Goal: Task Accomplishment & Management: Use online tool/utility

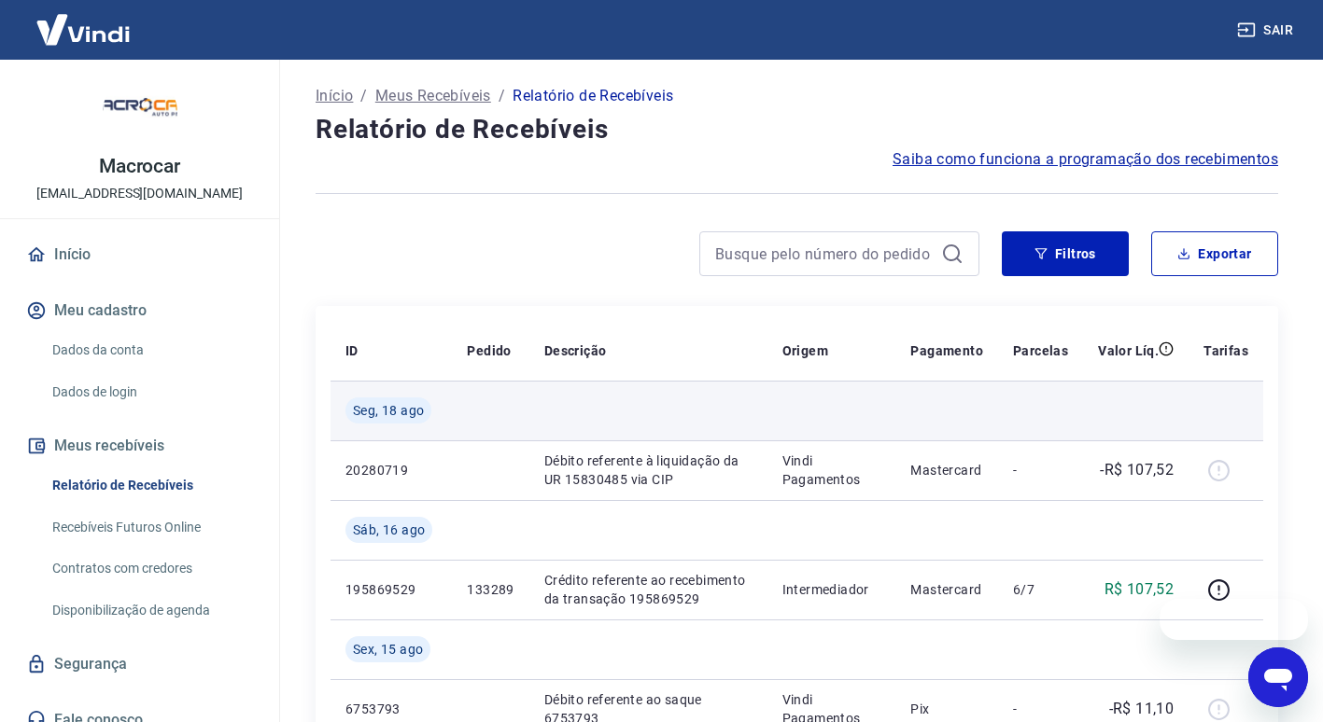
scroll to position [280, 0]
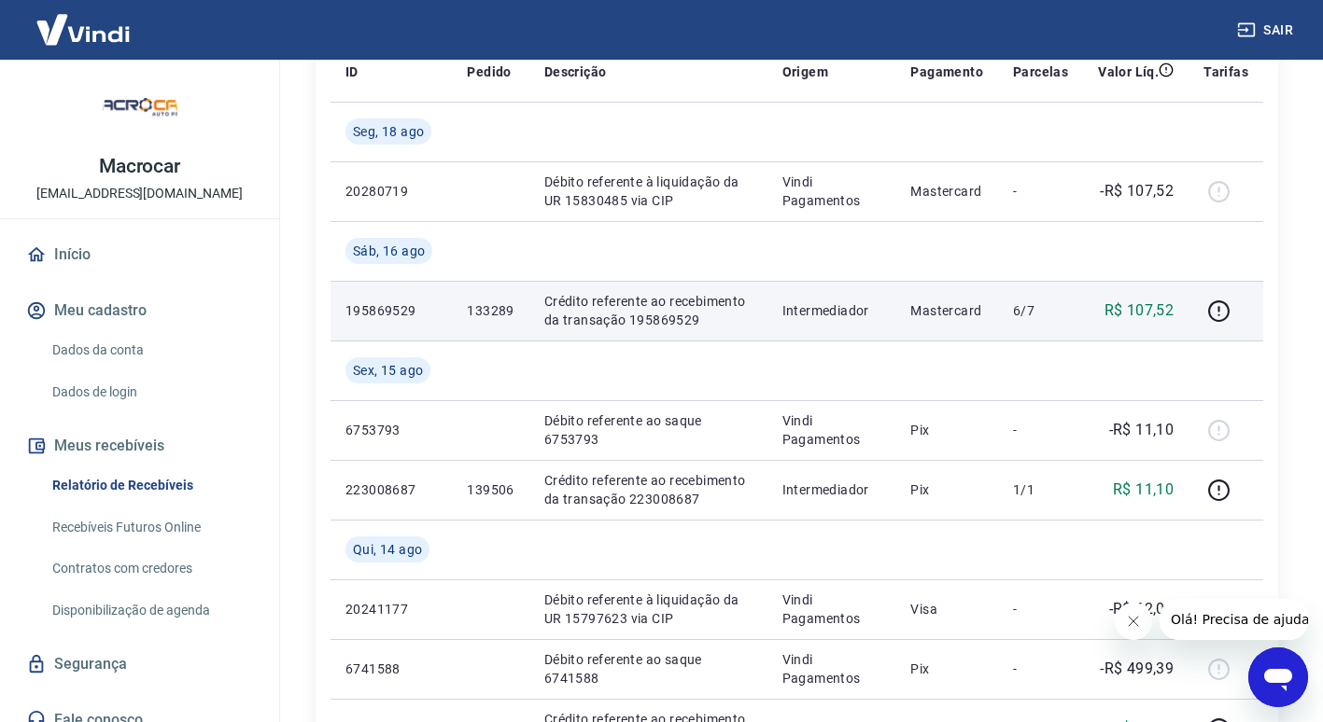
click at [491, 311] on p "133289" at bounding box center [490, 310] width 47 height 19
copy p "133289"
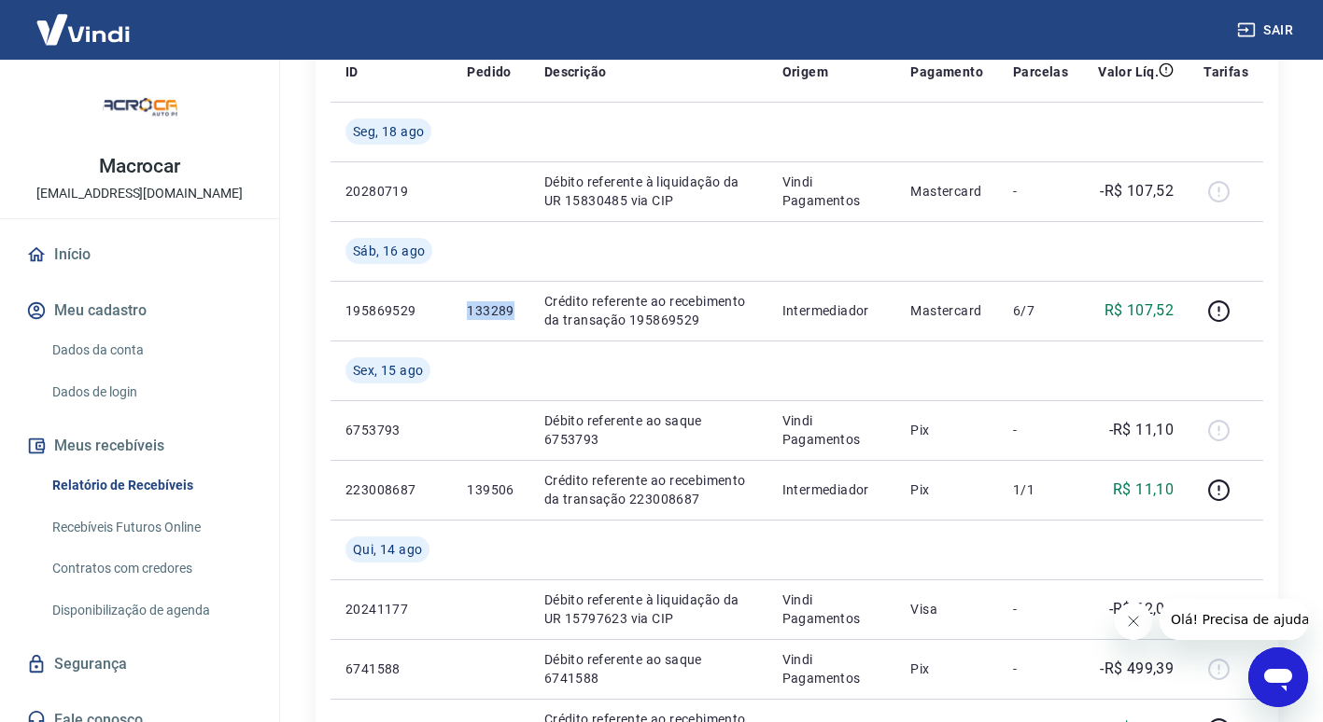
click at [1284, 34] on button "Sair" at bounding box center [1266, 30] width 67 height 35
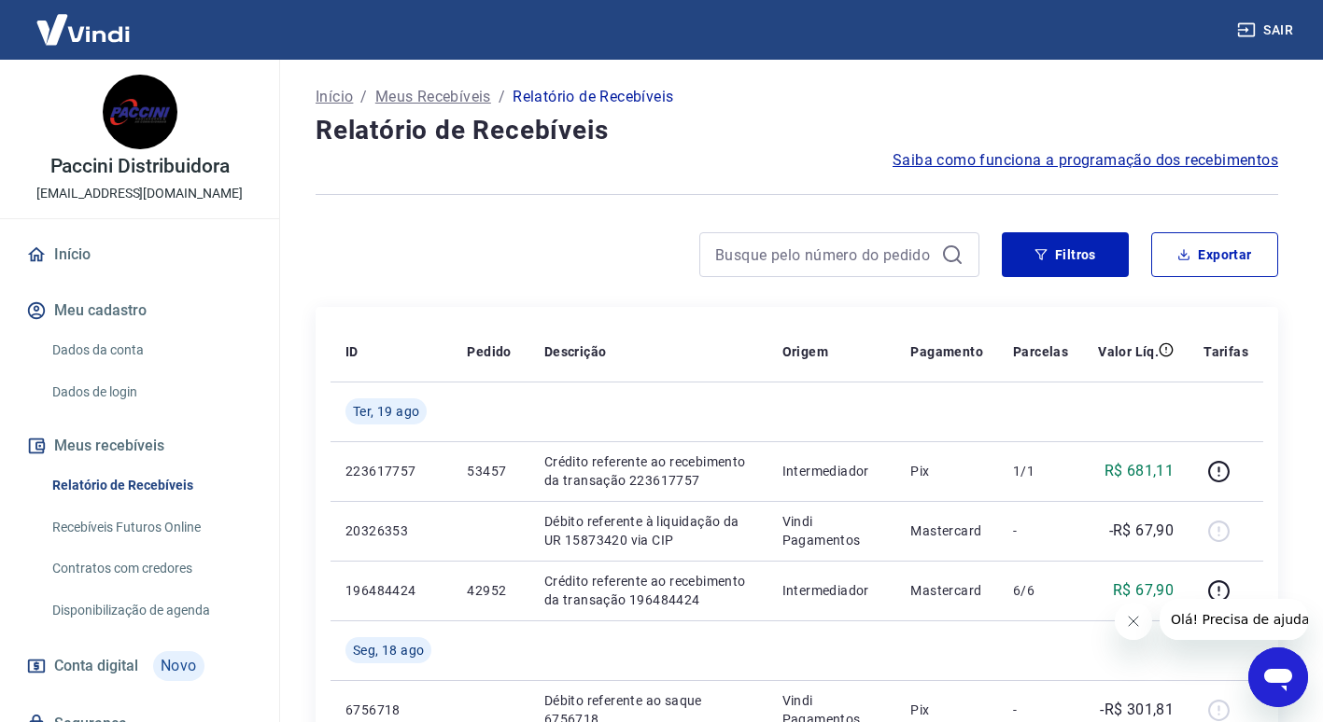
drag, startPoint x: 136, startPoint y: 490, endPoint x: 876, endPoint y: 78, distance: 847.0
click at [136, 490] on link "Relatório de Recebíveis" at bounding box center [151, 486] width 212 height 38
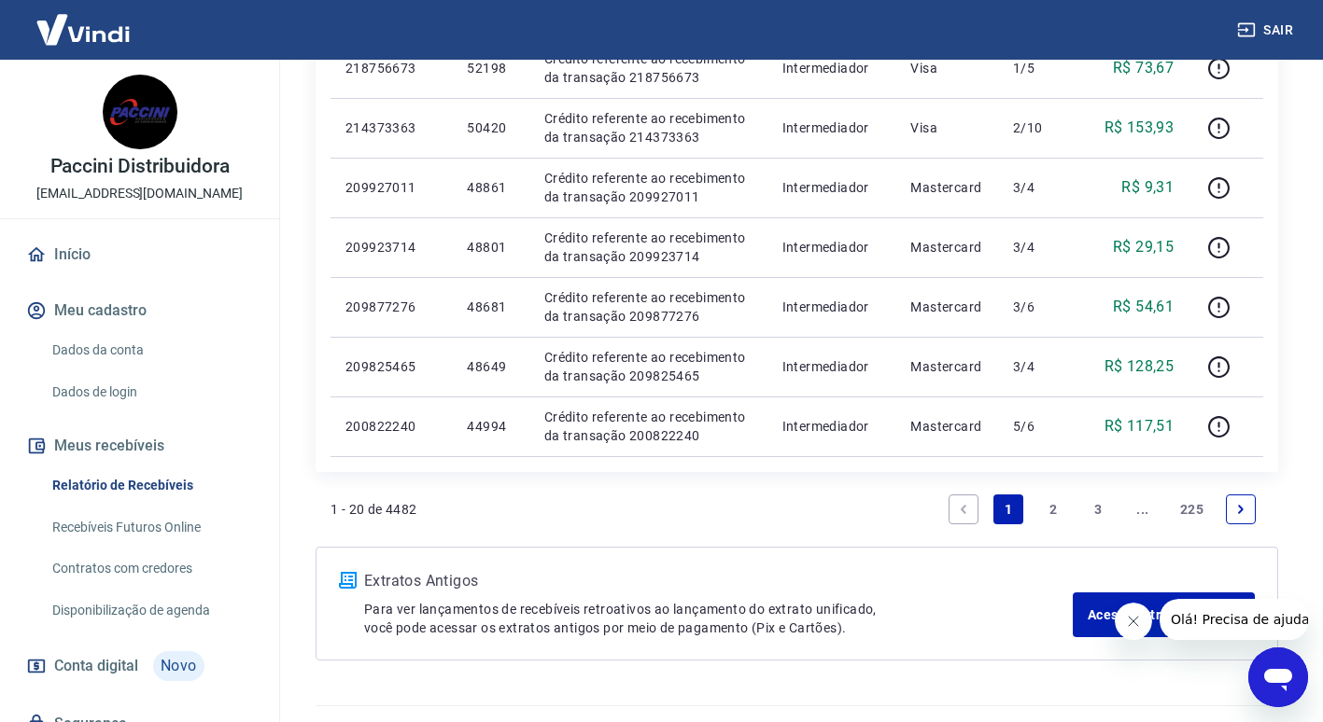
scroll to position [1307, 0]
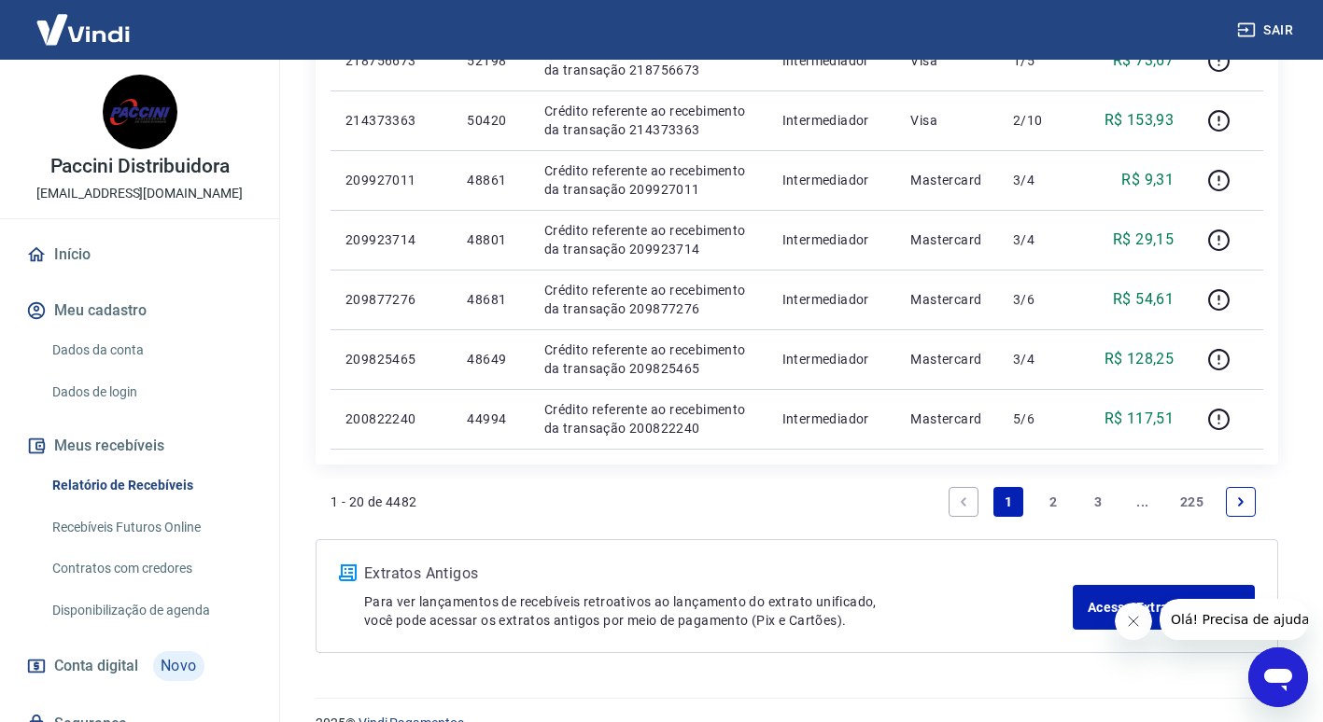
click at [1059, 505] on link "2" at bounding box center [1053, 502] width 30 height 30
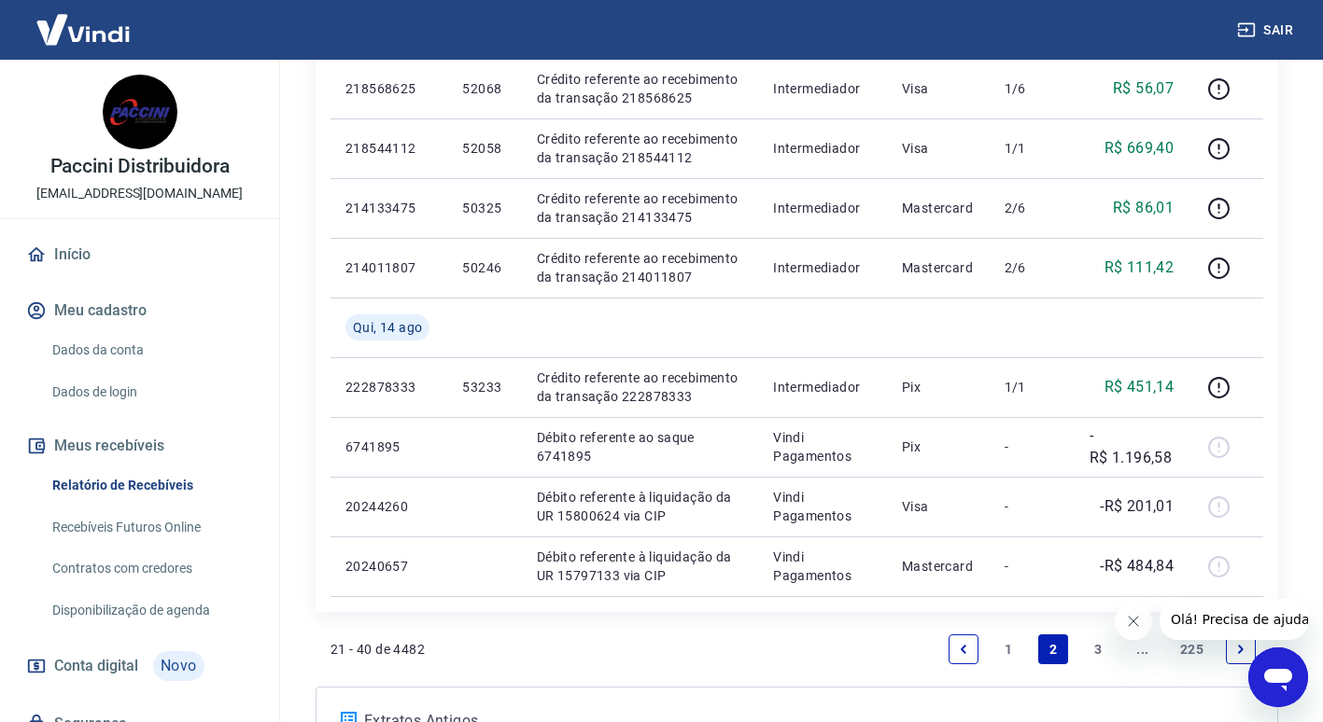
scroll to position [1340, 0]
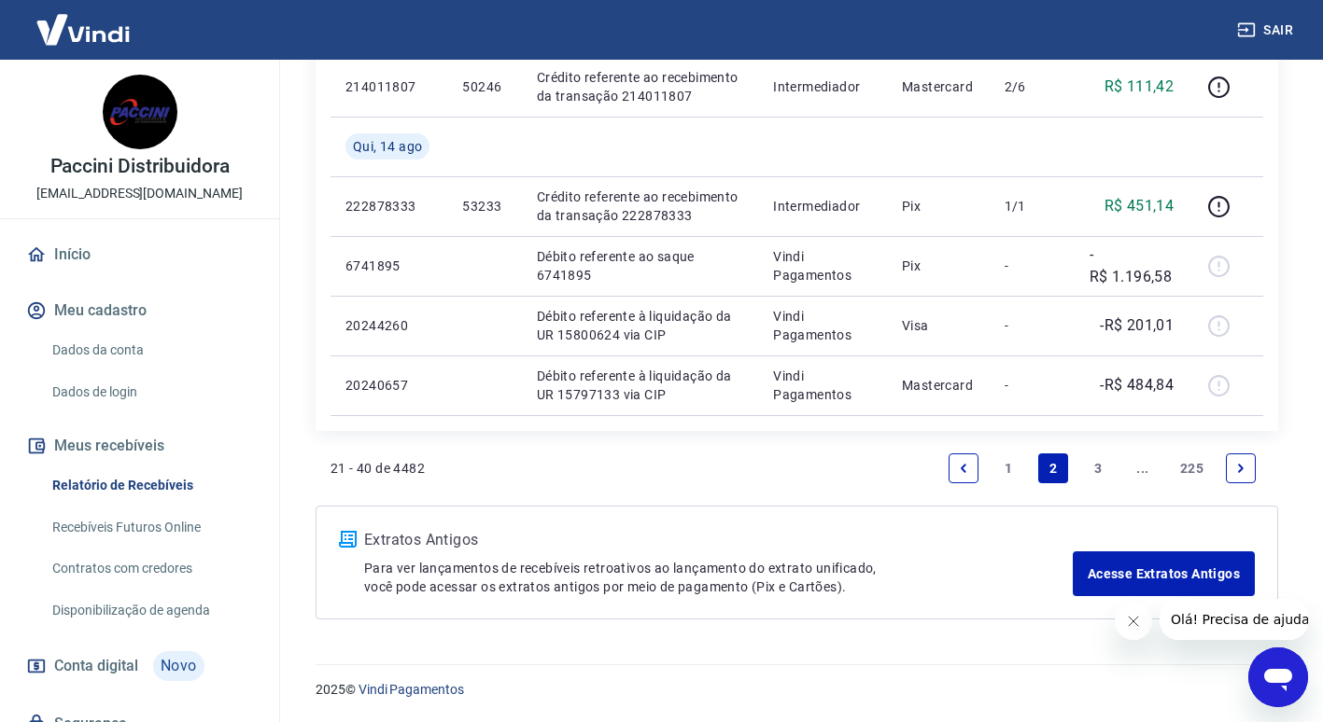
click at [1009, 459] on link "1" at bounding box center [1008, 469] width 30 height 30
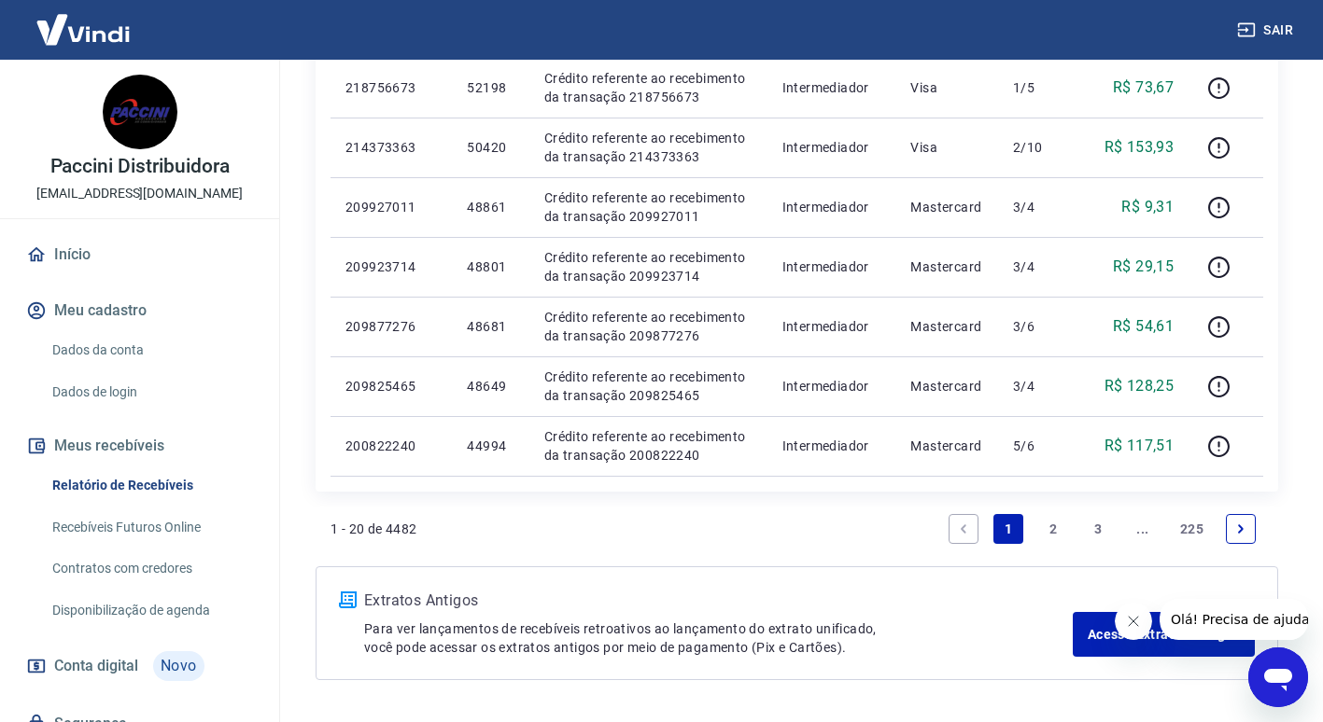
scroll to position [1340, 0]
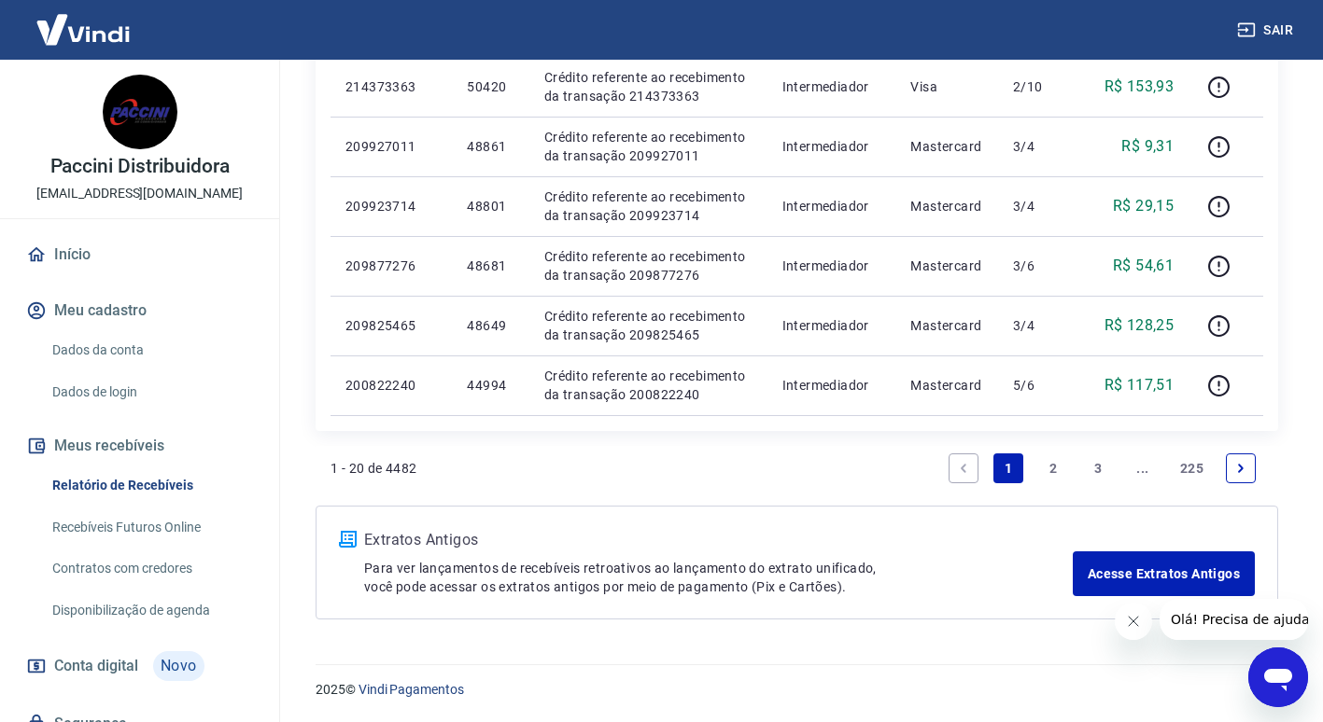
click at [1053, 460] on link "2" at bounding box center [1053, 469] width 30 height 30
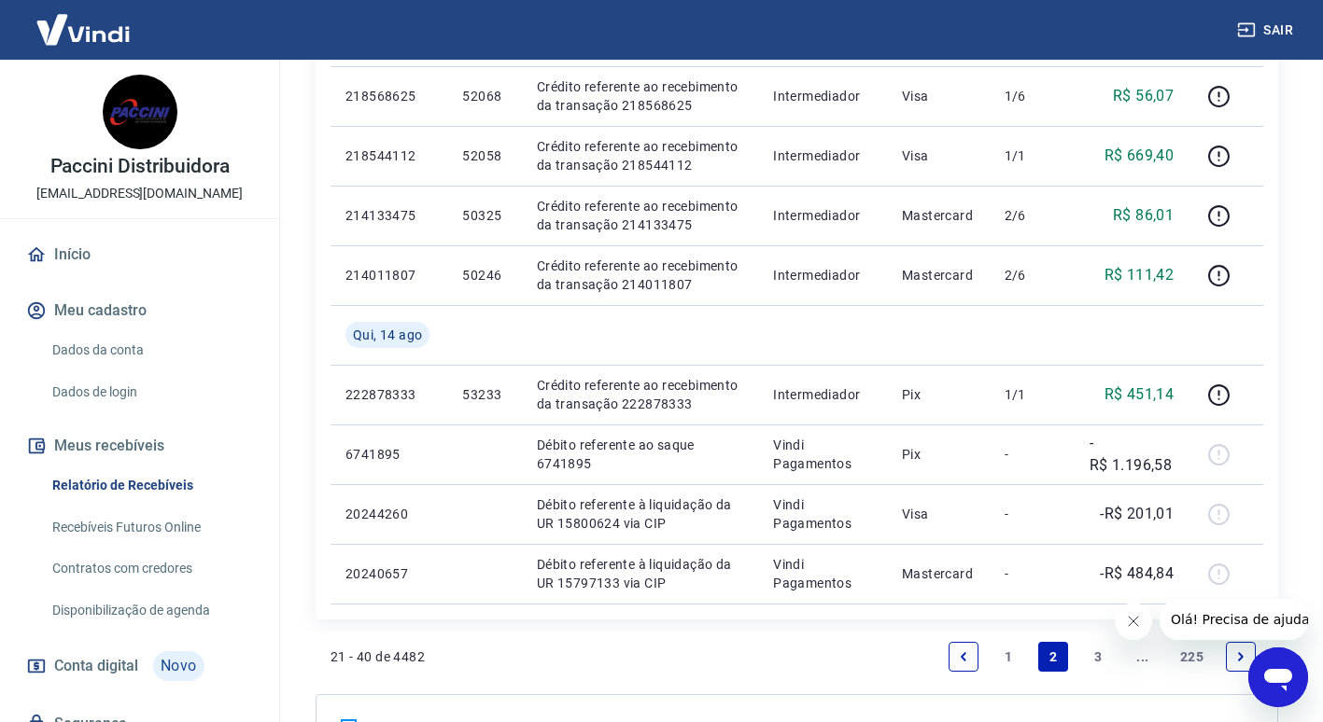
scroll to position [1340, 0]
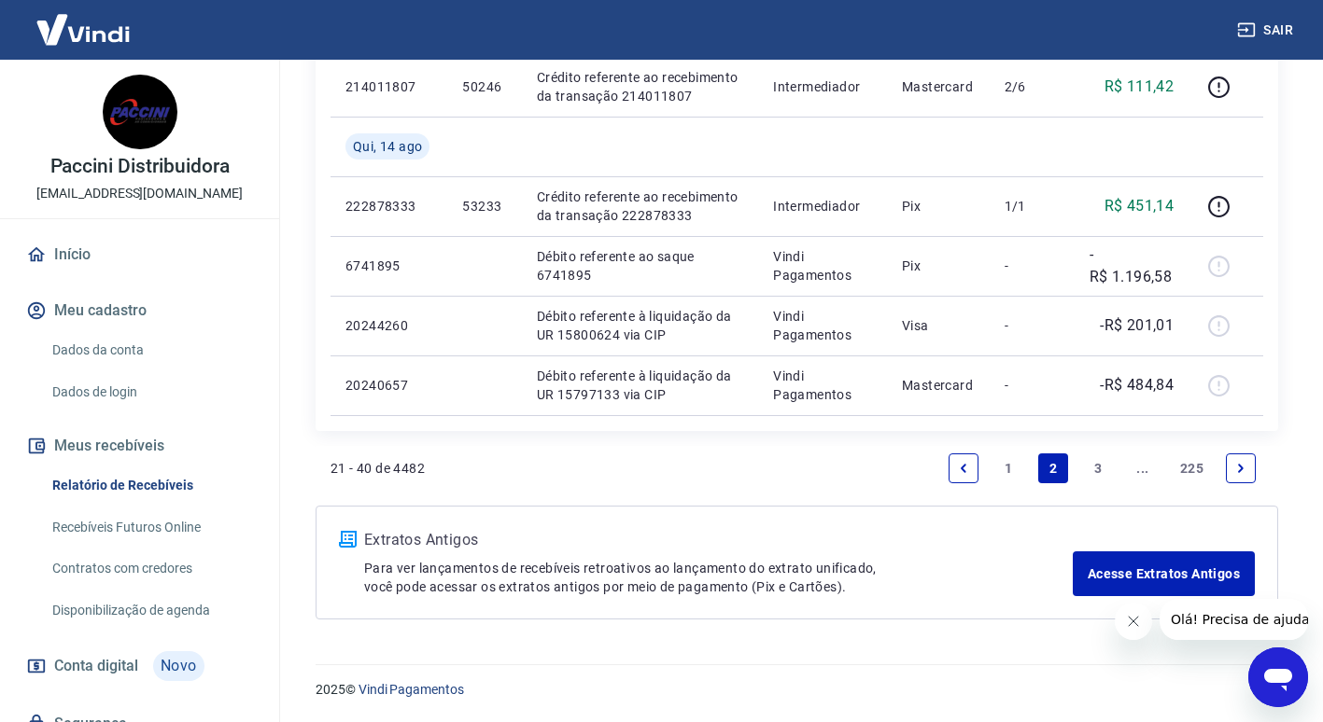
drag, startPoint x: 1001, startPoint y: 473, endPoint x: 1014, endPoint y: 417, distance: 57.5
click at [1001, 473] on link "1" at bounding box center [1008, 469] width 30 height 30
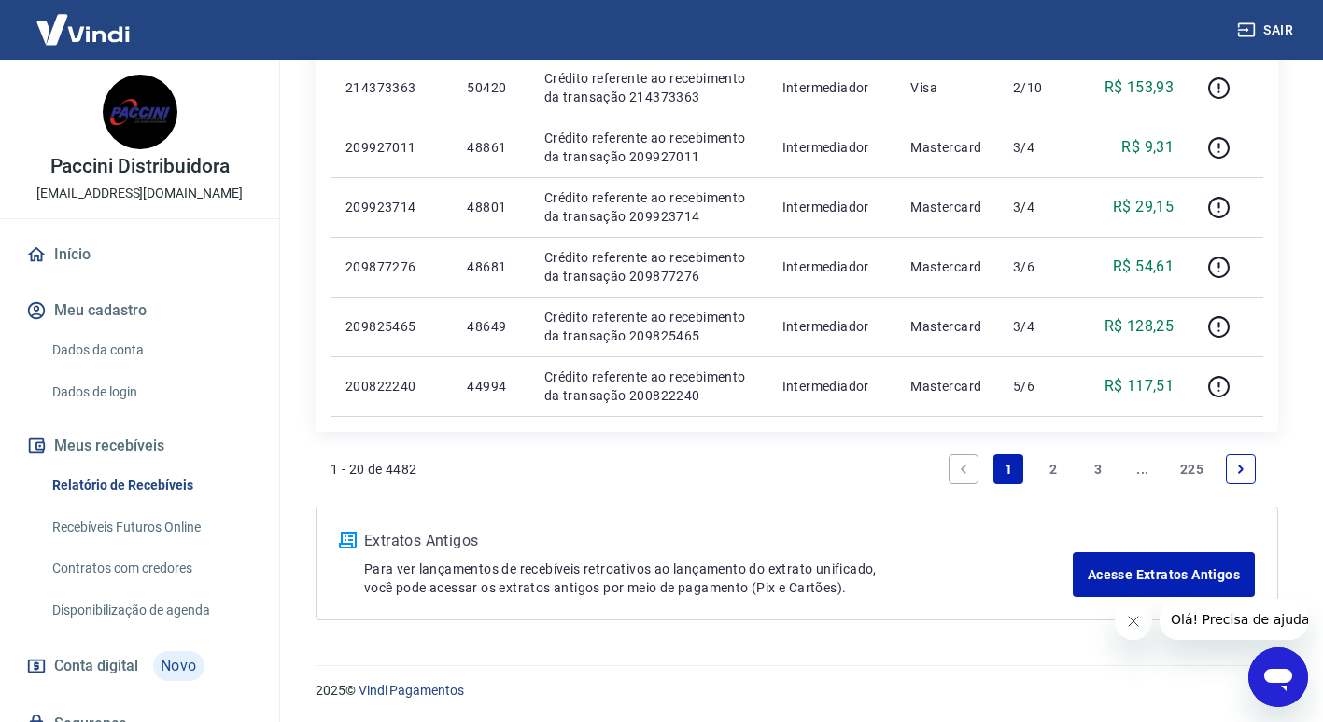
scroll to position [1340, 0]
click at [1040, 481] on link "2" at bounding box center [1053, 469] width 30 height 30
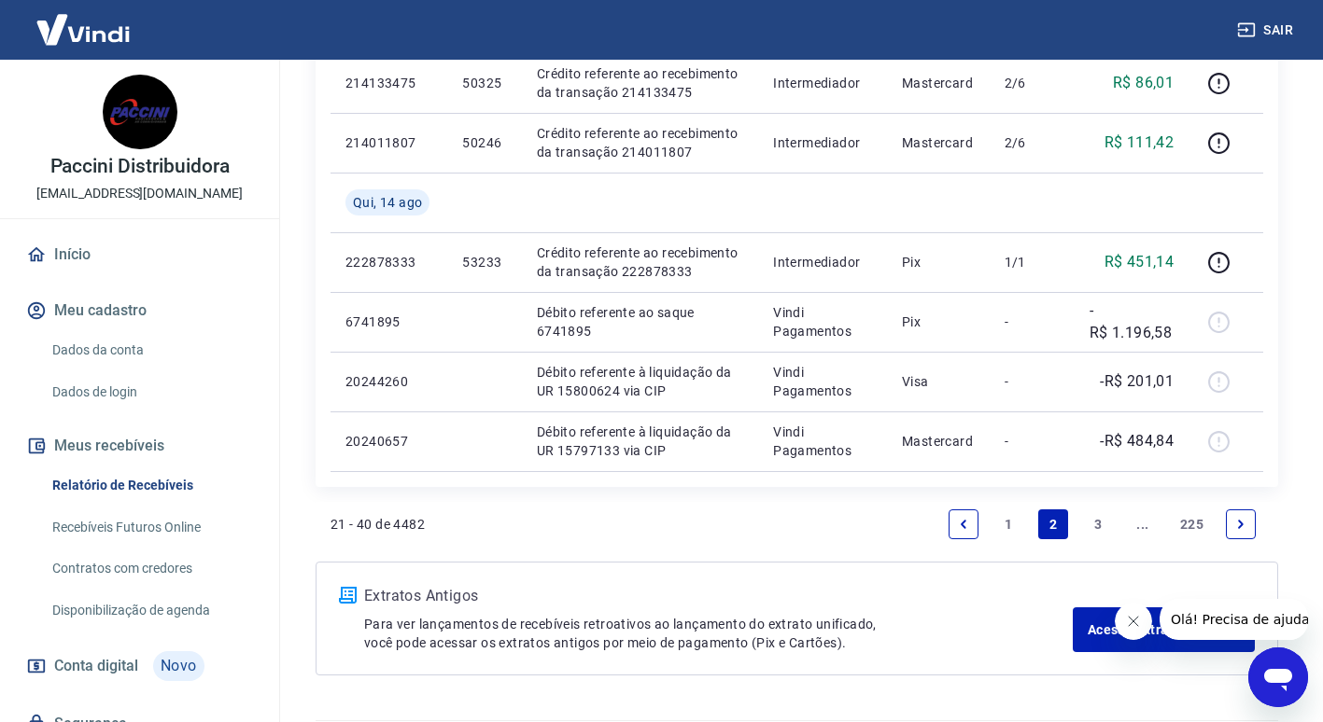
scroll to position [1340, 0]
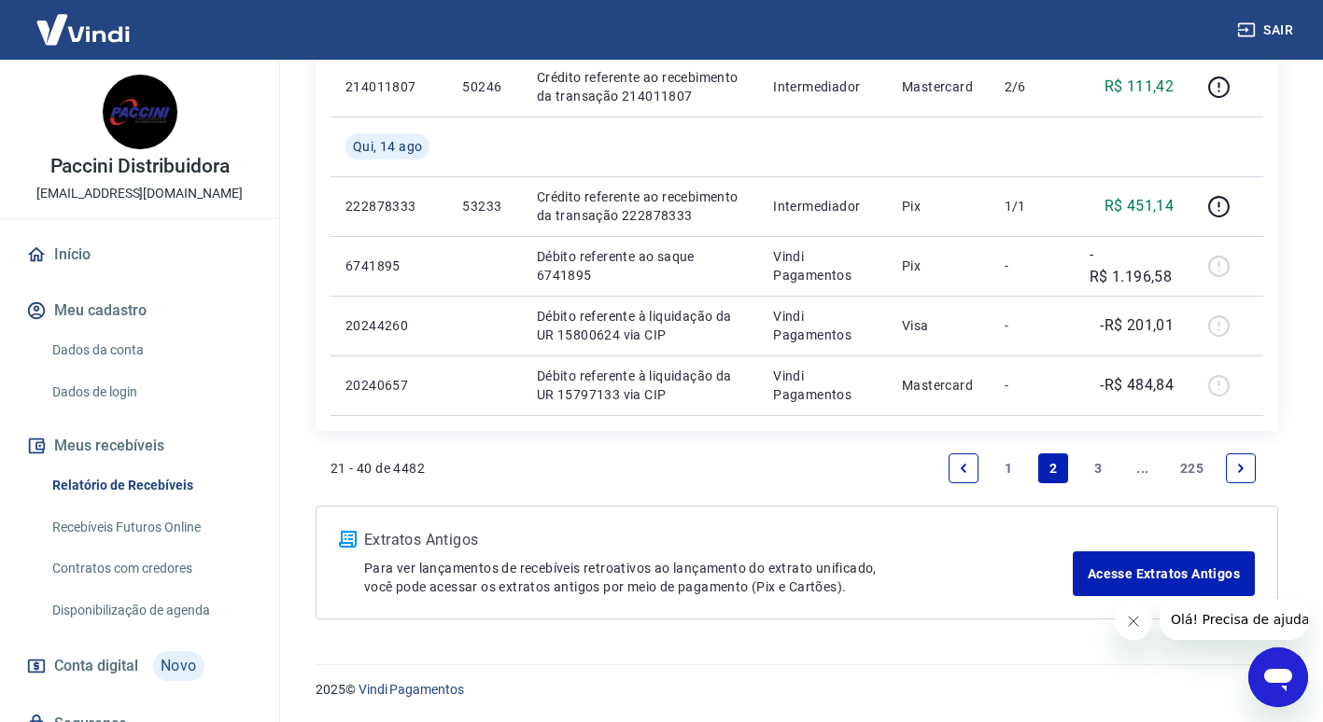
click at [1010, 476] on link "1" at bounding box center [1008, 469] width 30 height 30
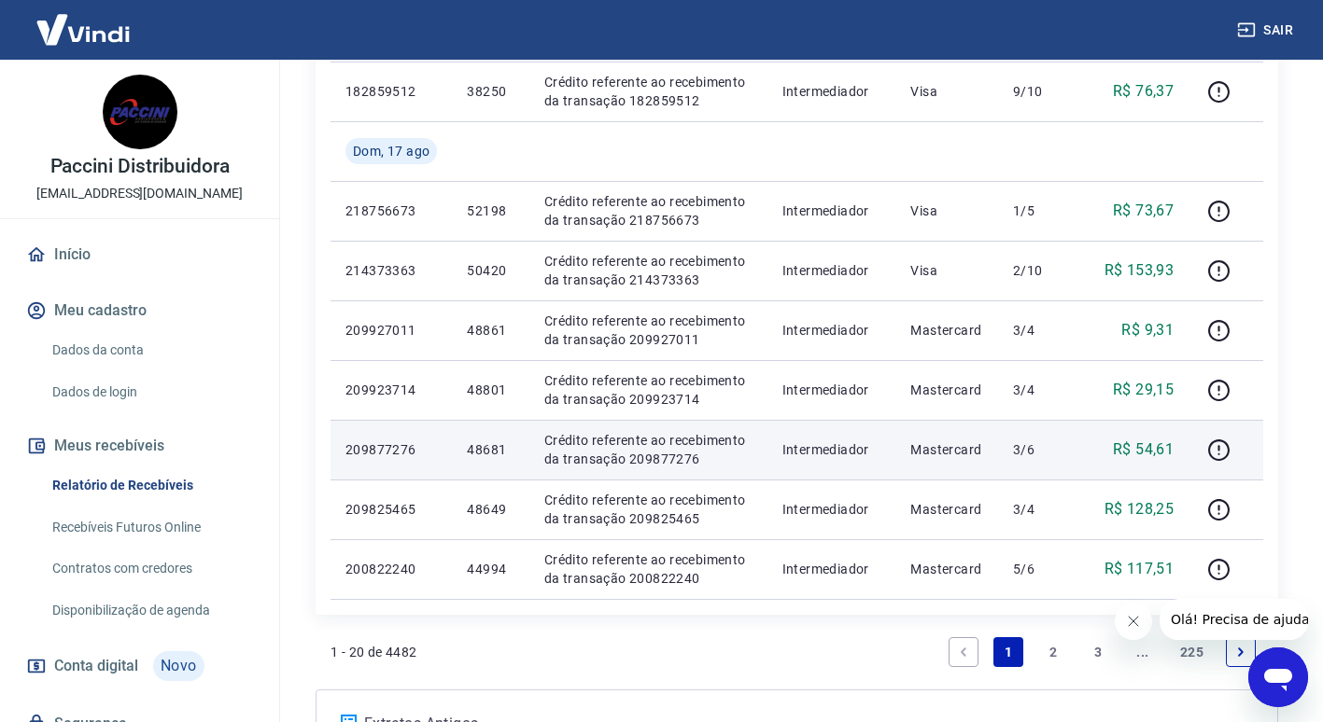
scroll to position [1340, 0]
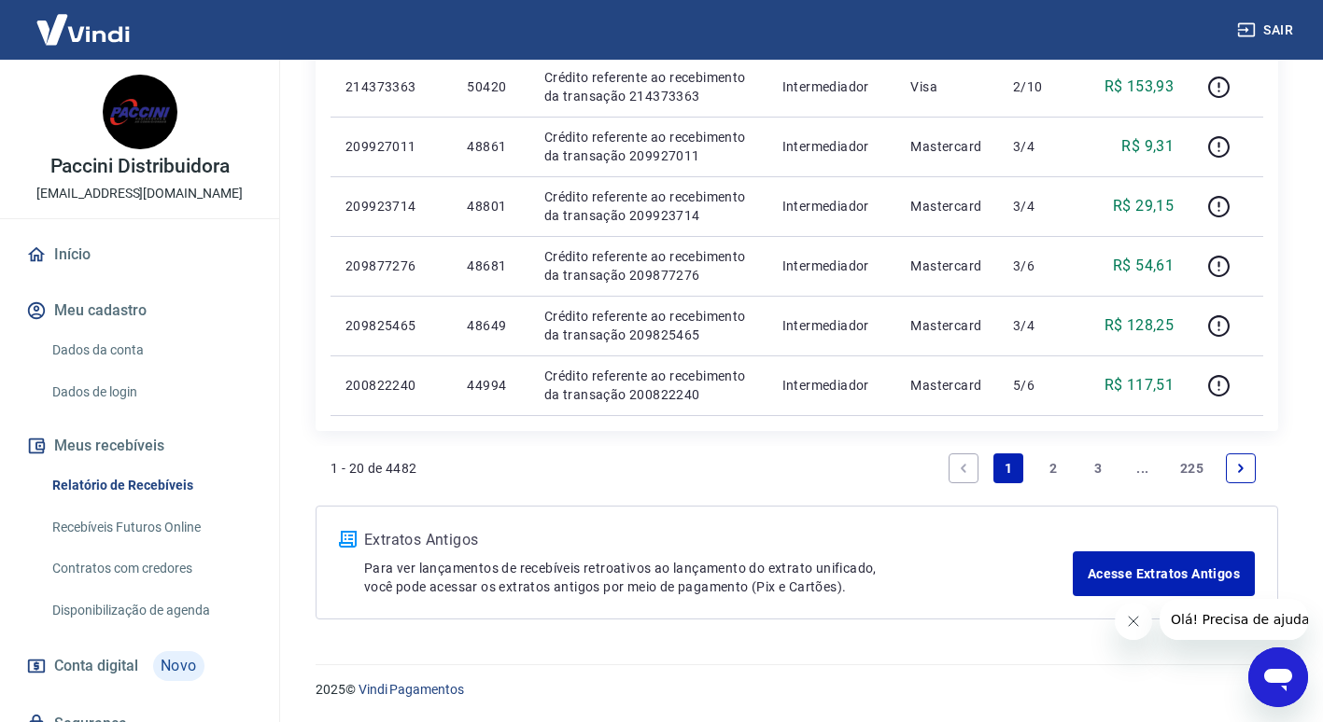
drag, startPoint x: 1042, startPoint y: 461, endPoint x: 941, endPoint y: 379, distance: 130.0
click at [1042, 461] on link "2" at bounding box center [1053, 469] width 30 height 30
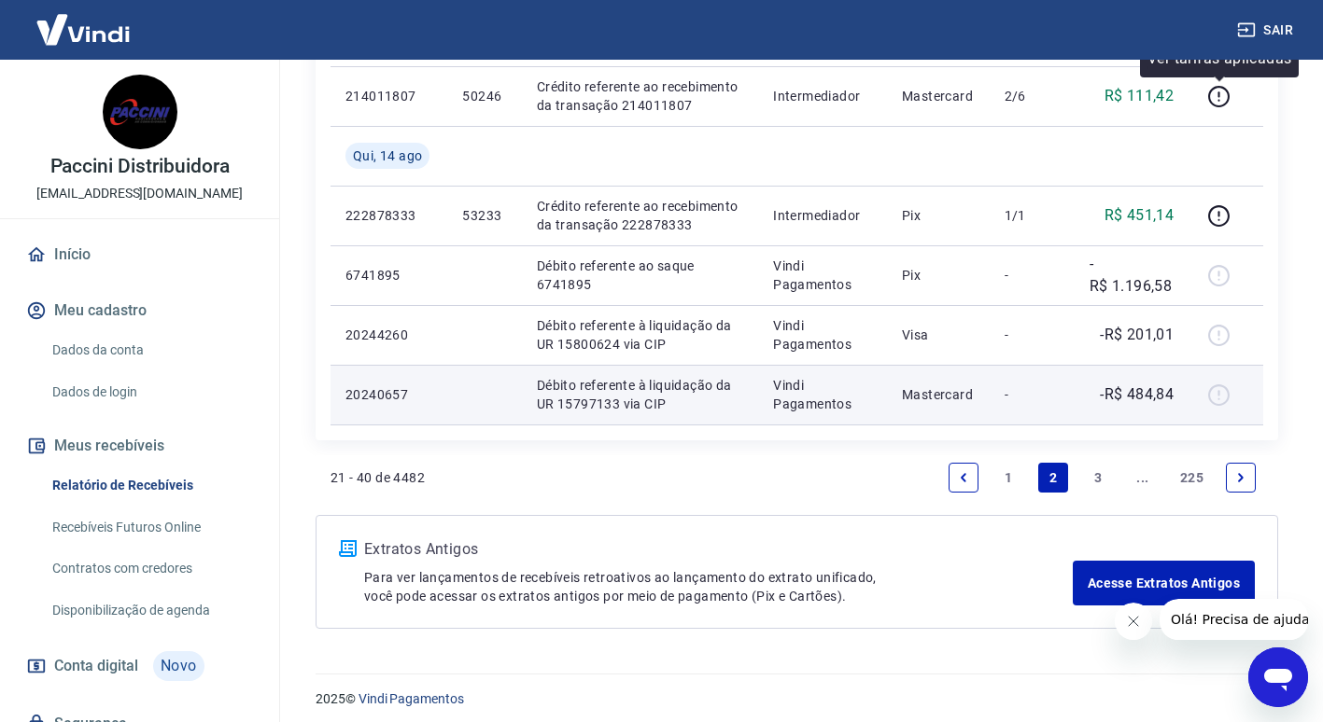
scroll to position [1340, 0]
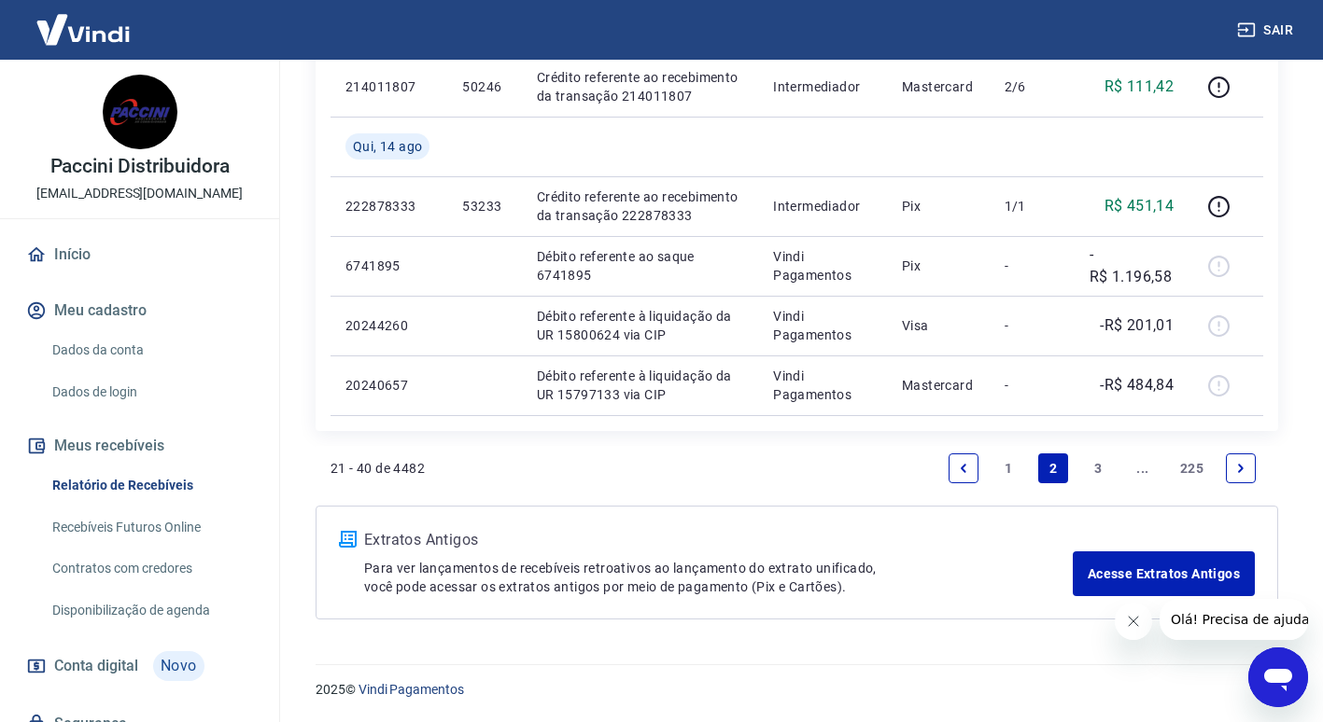
drag, startPoint x: 1002, startPoint y: 465, endPoint x: 175, endPoint y: 104, distance: 901.6
click at [1002, 465] on link "1" at bounding box center [1008, 469] width 30 height 30
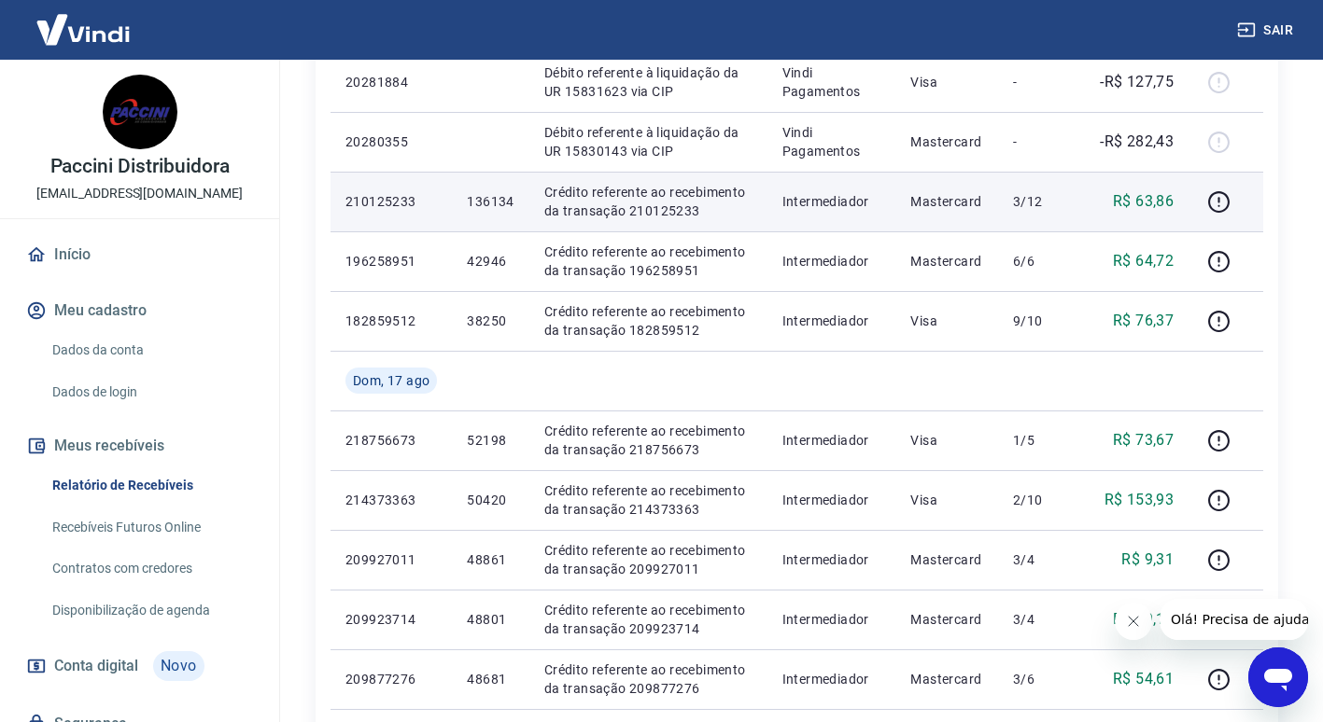
scroll to position [1027, 0]
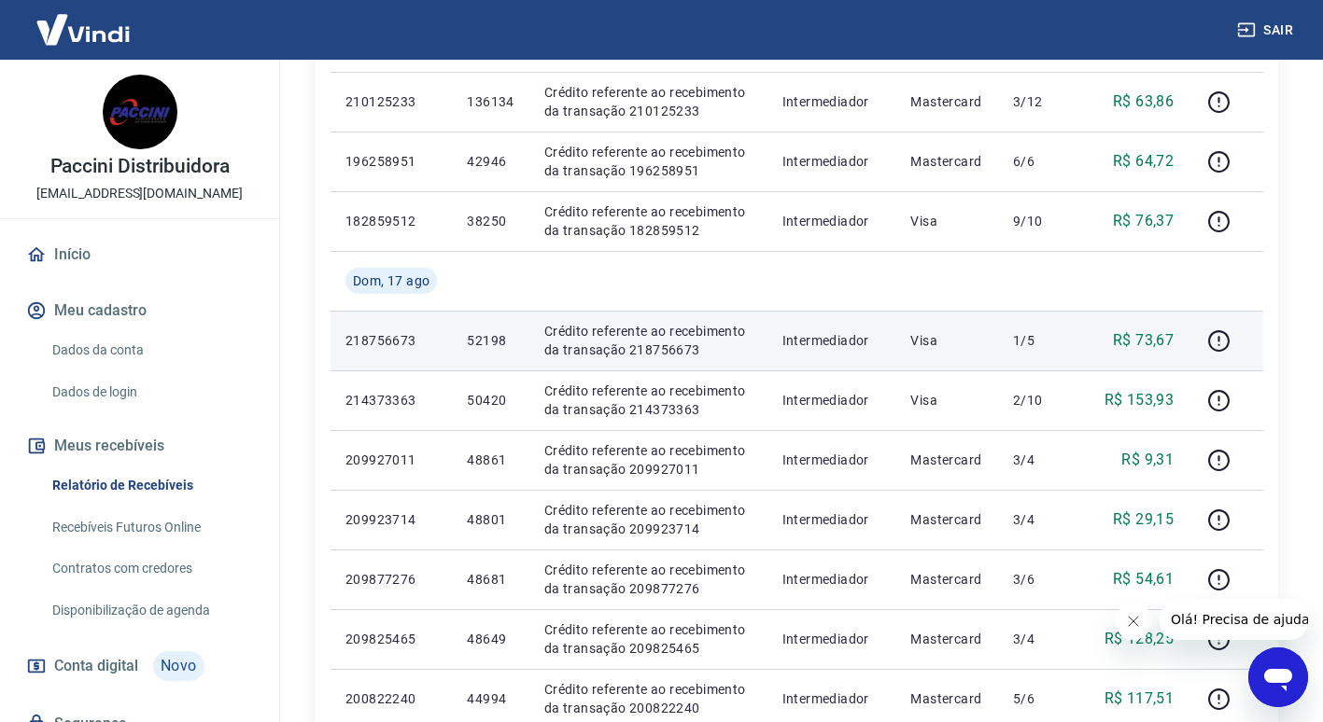
click at [488, 341] on p "52198" at bounding box center [490, 340] width 47 height 19
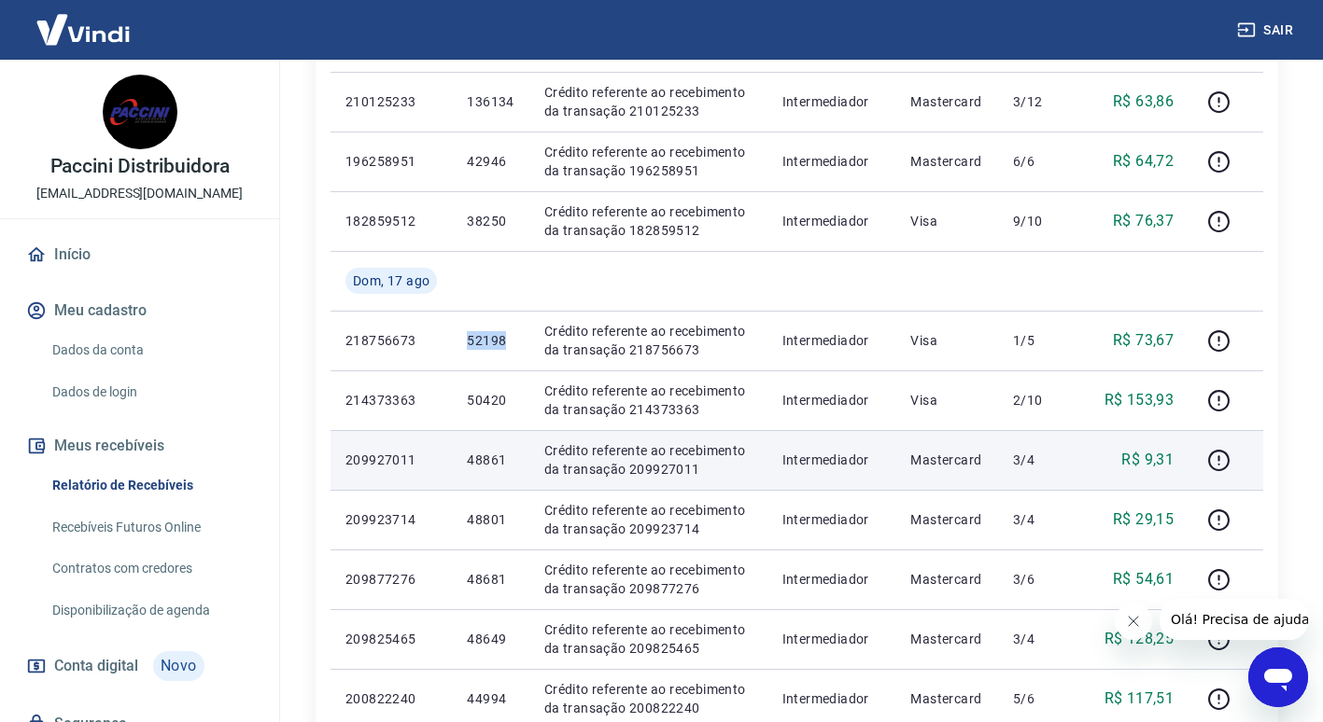
copy p "52198"
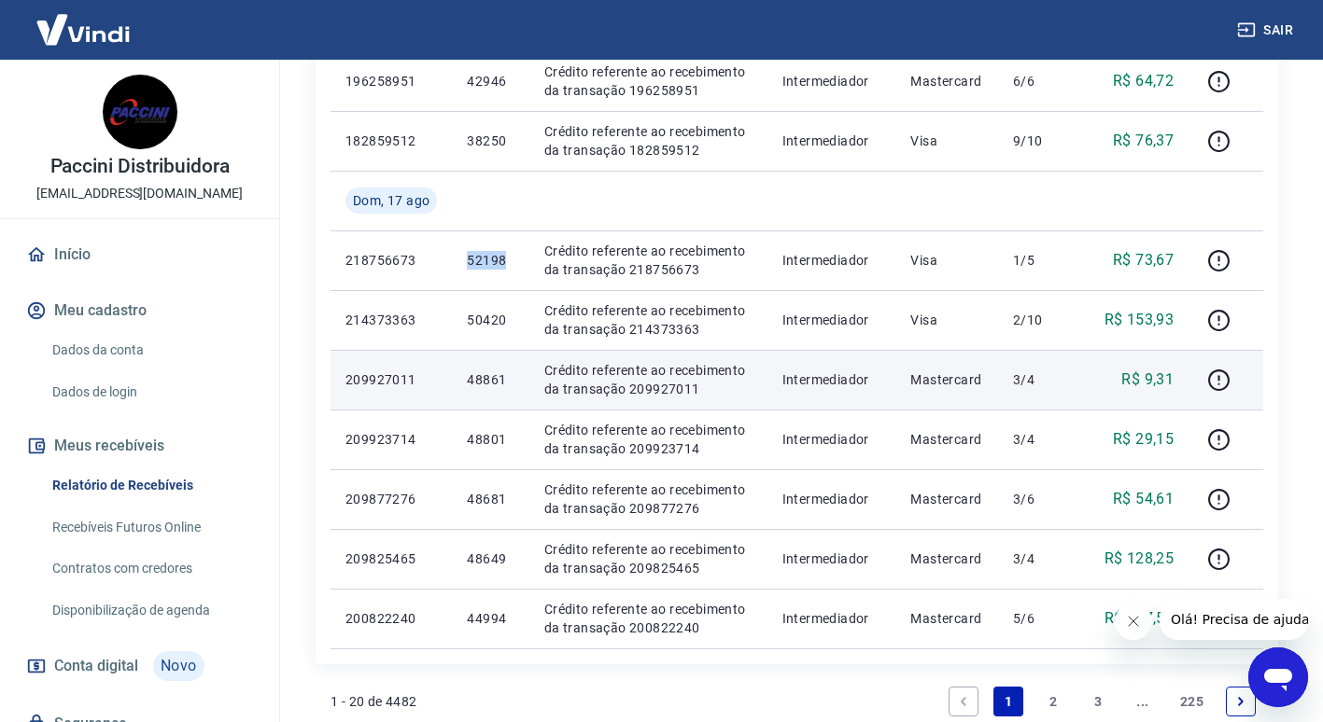
scroll to position [1213, 0]
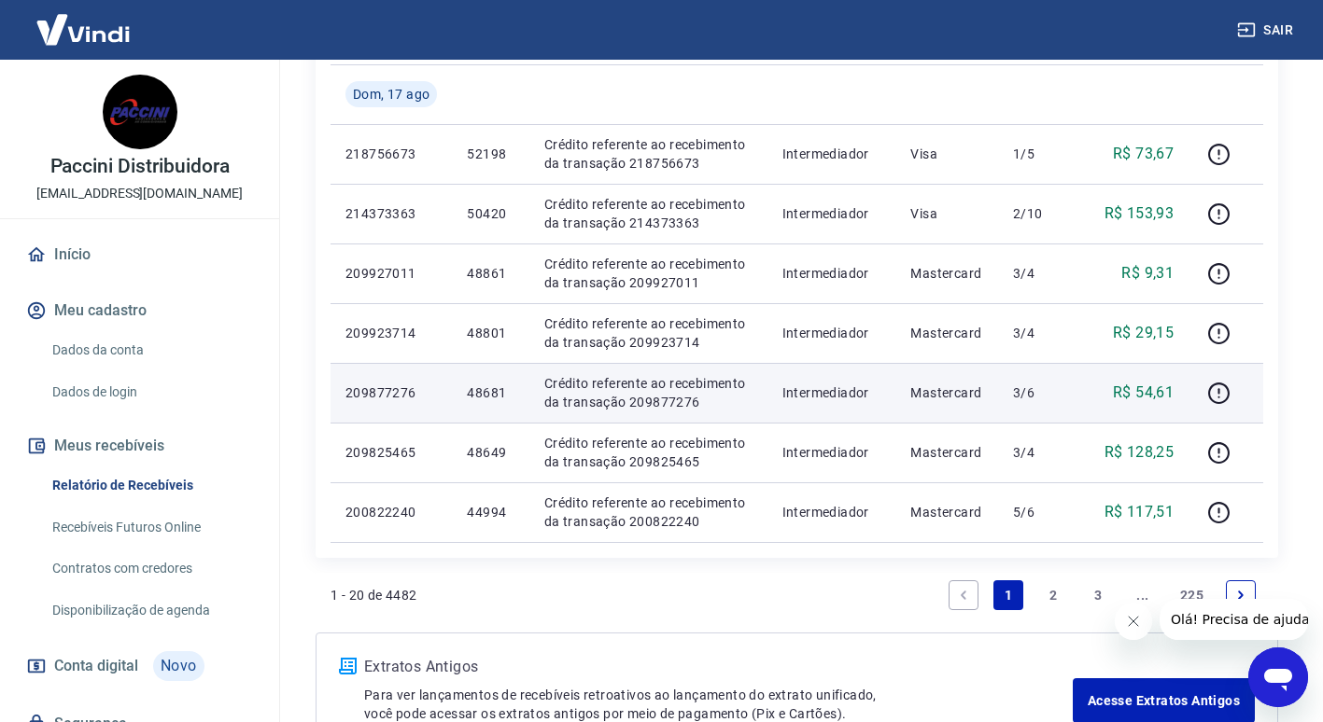
click at [498, 388] on p "48681" at bounding box center [490, 393] width 47 height 19
copy p "48681"
